Goal: Task Accomplishment & Management: Use online tool/utility

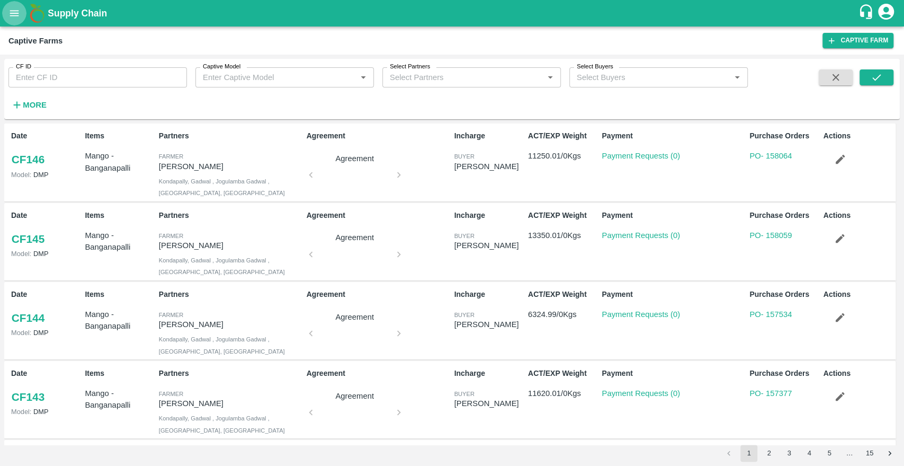
click at [16, 17] on icon "open drawer" at bounding box center [14, 13] width 12 height 12
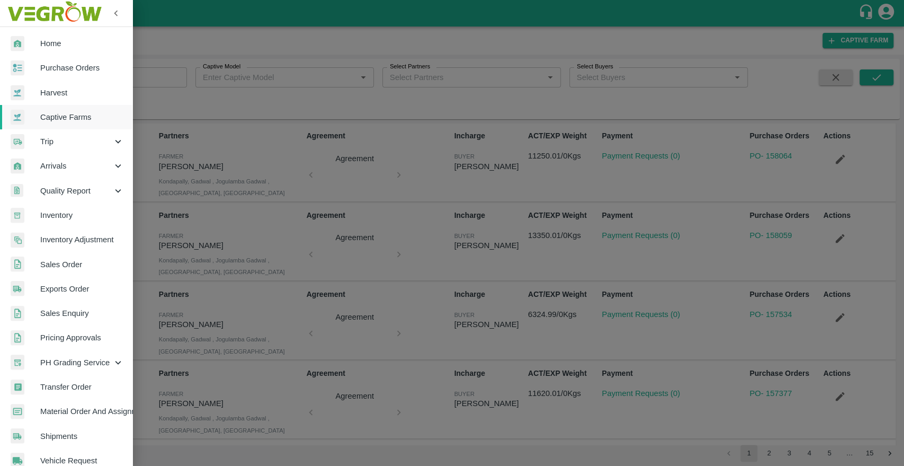
click at [46, 140] on span "Trip" at bounding box center [76, 142] width 72 height 12
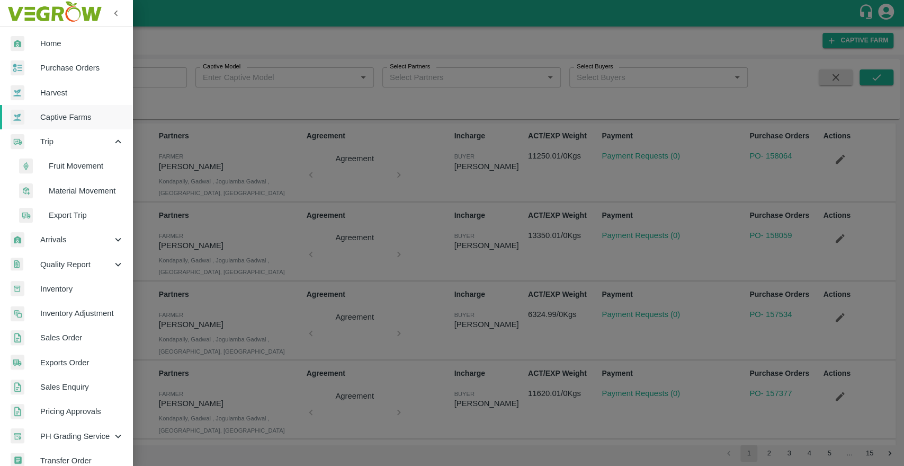
click at [51, 211] on span "Export Trip" at bounding box center [86, 215] width 75 height 12
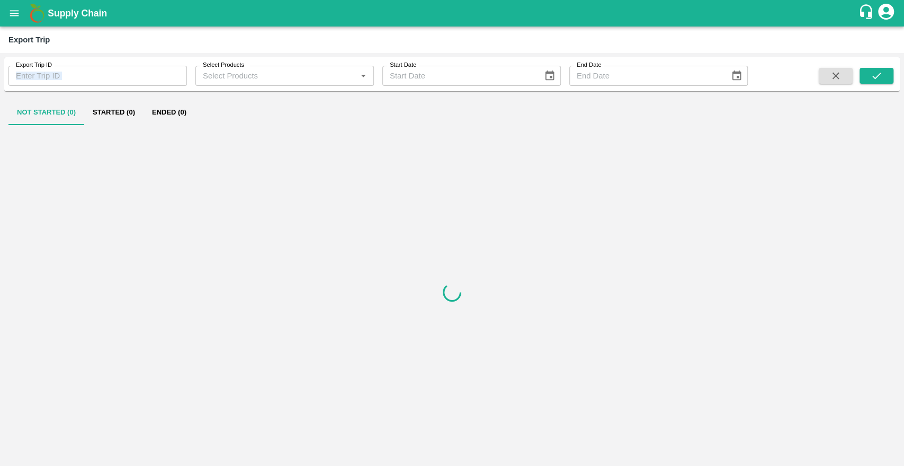
drag, startPoint x: 78, startPoint y: 89, endPoint x: 77, endPoint y: 81, distance: 8.0
click at [77, 81] on div "Export Trip ID Export Trip ID Select Products Select Products   * Start Date St…" at bounding box center [452, 74] width 896 height 34
click at [77, 81] on input "Export Trip ID" at bounding box center [97, 76] width 179 height 20
type input "519"
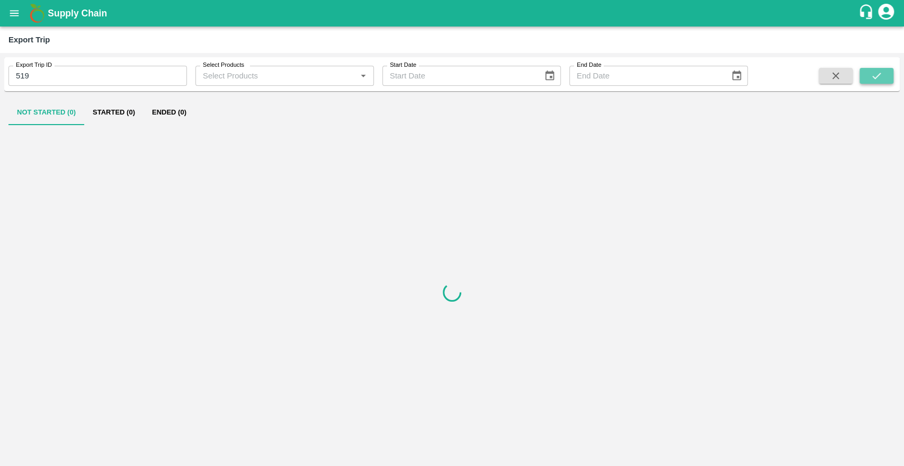
click at [876, 68] on button "submit" at bounding box center [877, 76] width 34 height 16
click at [172, 120] on button "Ended (1)" at bounding box center [169, 112] width 51 height 25
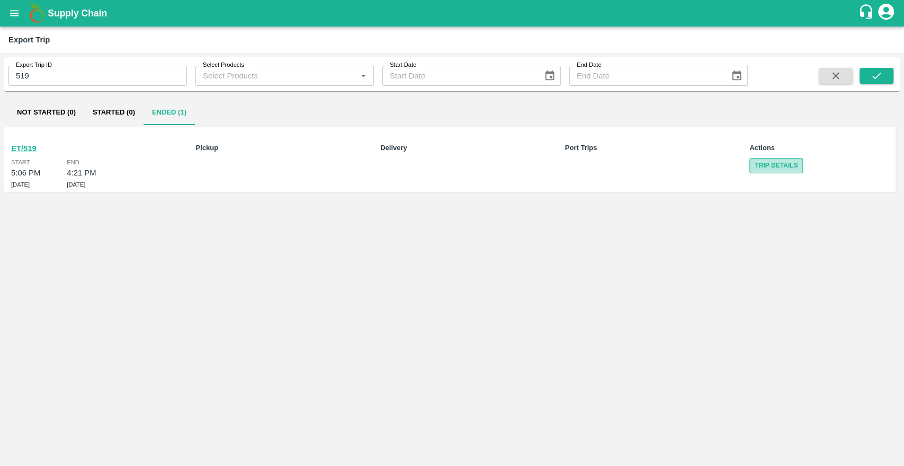
click at [773, 165] on link "Trip Details" at bounding box center [776, 165] width 53 height 15
